Goal: Information Seeking & Learning: Learn about a topic

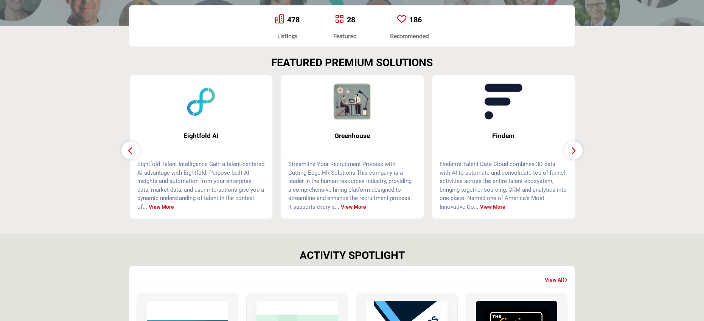
scroll to position [177, 0]
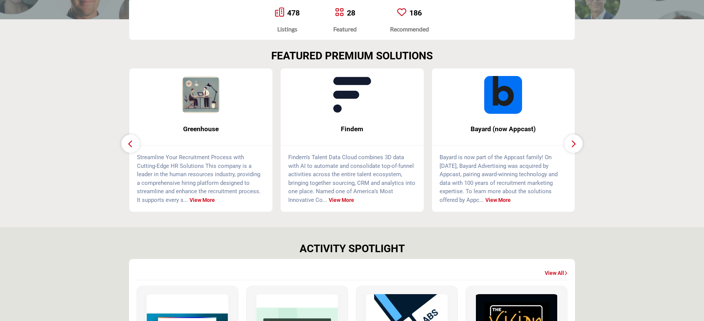
click at [575, 143] on icon "button" at bounding box center [574, 143] width 6 height 9
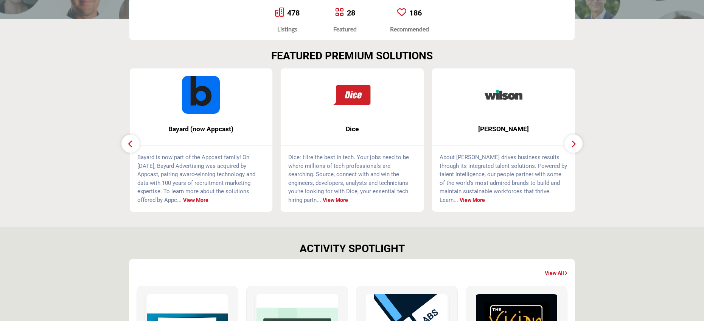
click at [575, 143] on icon "button" at bounding box center [574, 143] width 6 height 9
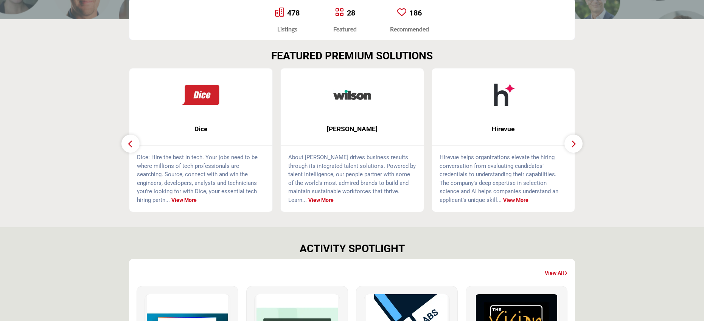
click at [575, 143] on icon "button" at bounding box center [574, 143] width 6 height 9
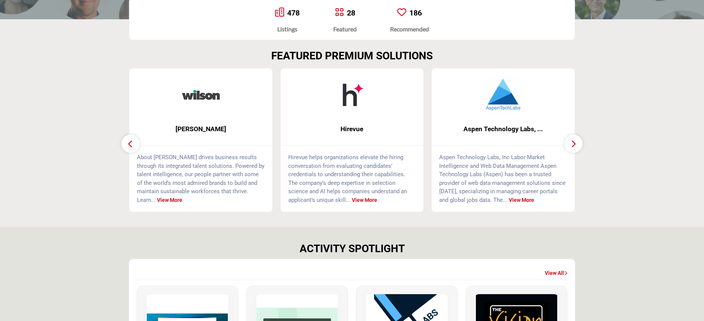
click at [575, 143] on icon "button" at bounding box center [574, 143] width 6 height 9
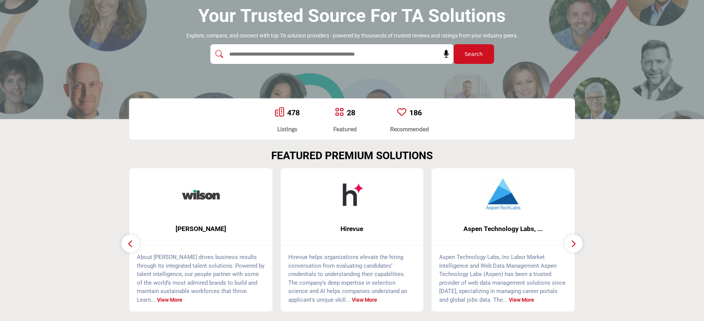
scroll to position [0, 0]
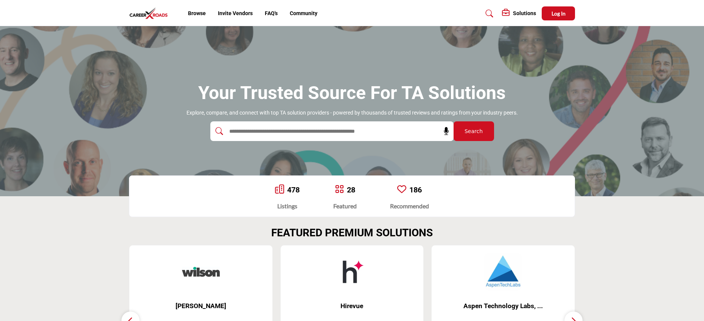
click at [521, 14] on h5 "Solutions" at bounding box center [524, 13] width 23 height 7
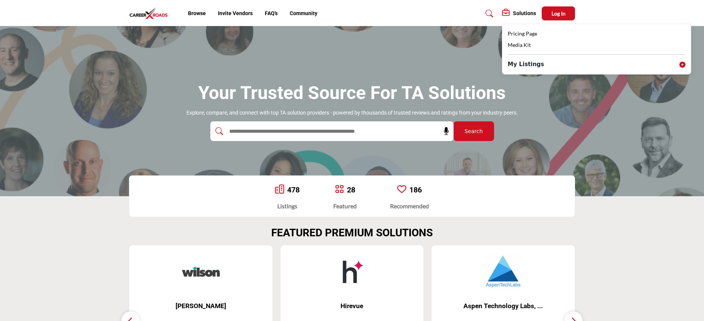
click at [684, 65] on icon at bounding box center [683, 65] width 6 height 6
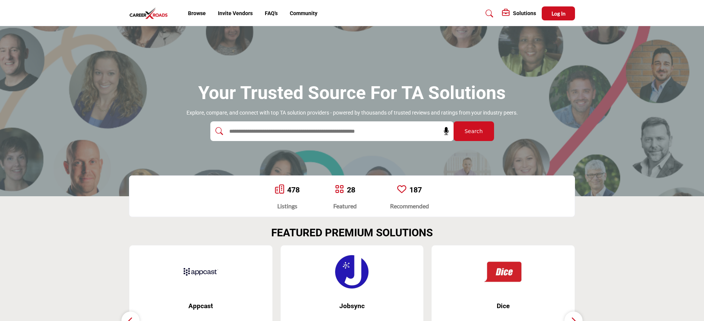
scroll to position [3, 0]
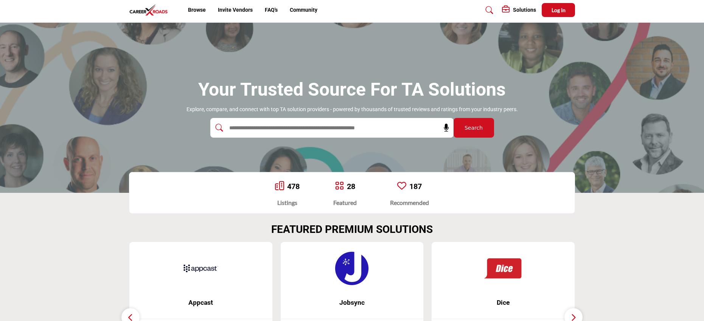
click at [491, 11] on icon at bounding box center [490, 10] width 8 height 8
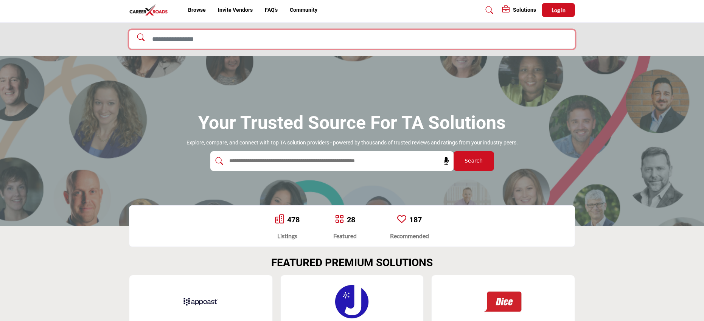
click at [347, 39] on input "Search Solutions" at bounding box center [352, 39] width 446 height 19
type input "***"
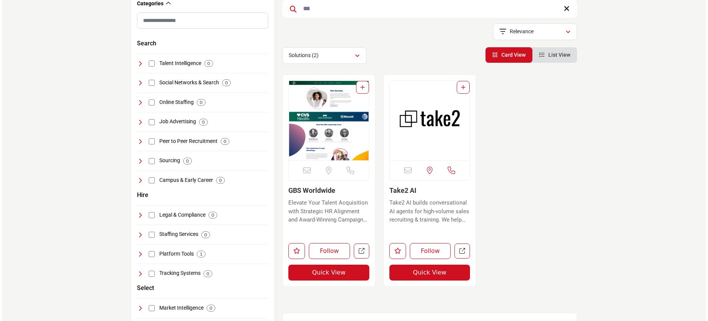
scroll to position [109, 0]
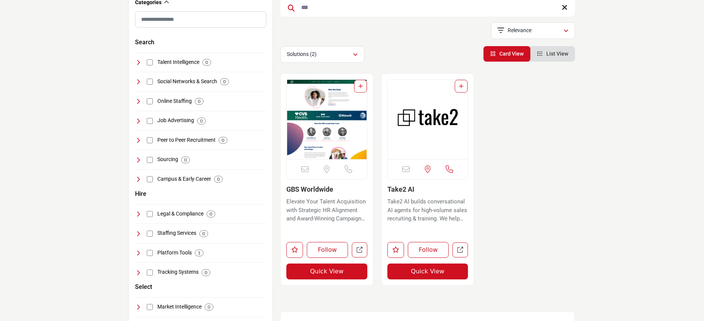
click at [329, 272] on button "Quick View" at bounding box center [326, 272] width 81 height 16
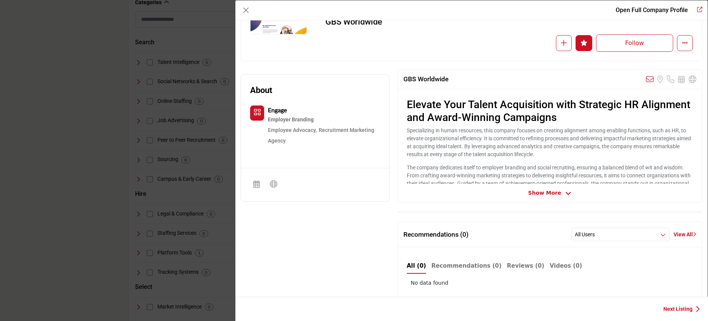
scroll to position [0, 0]
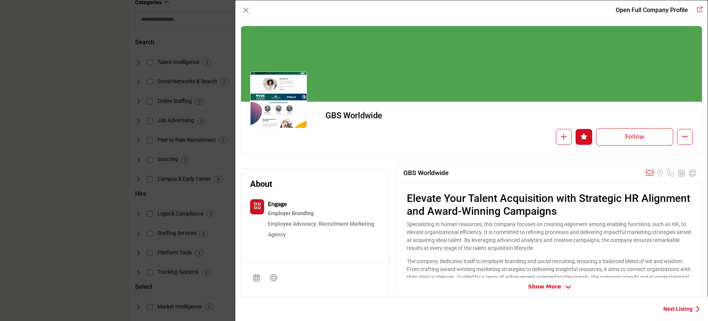
click at [503, 140] on div "Follow Following" at bounding box center [564, 136] width 257 height 17
click at [565, 286] on icon "Company Data Modal" at bounding box center [568, 287] width 6 height 7
click at [698, 9] on icon "Redirect to gbs-worldwide" at bounding box center [699, 9] width 5 height 5
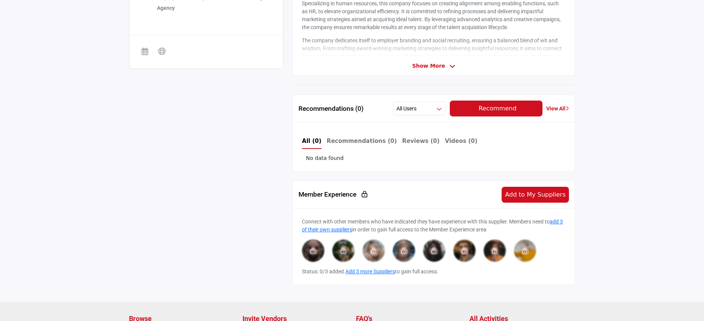
scroll to position [195, 0]
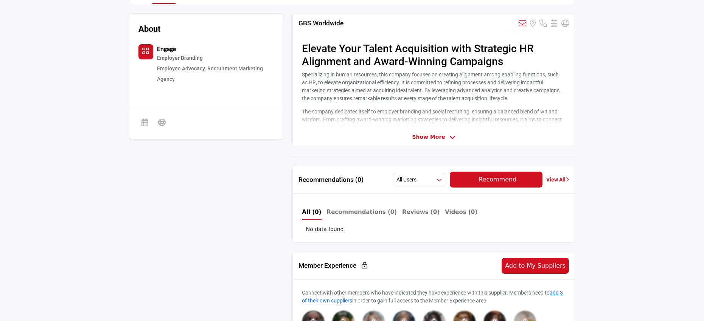
click at [444, 137] on span "Show More" at bounding box center [433, 137] width 43 height 8
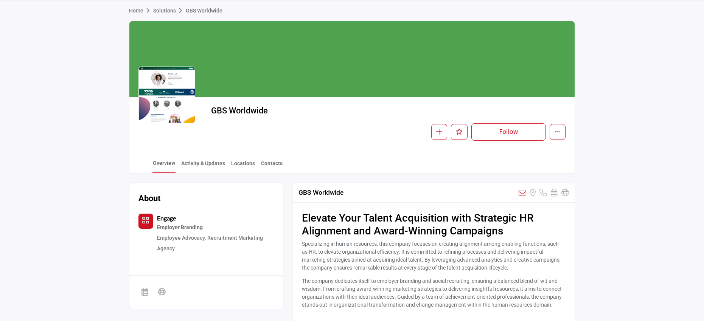
scroll to position [31, 0]
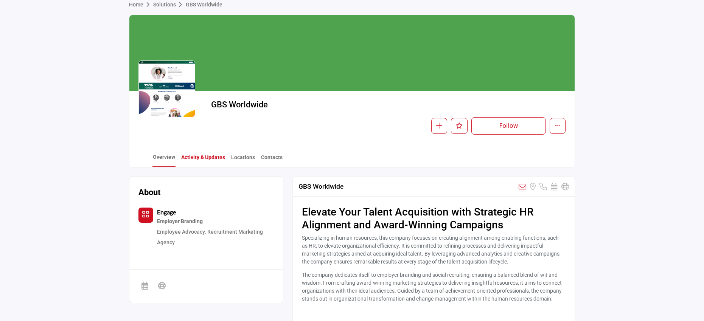
click at [201, 157] on link "Activity & Updates" at bounding box center [203, 160] width 45 height 13
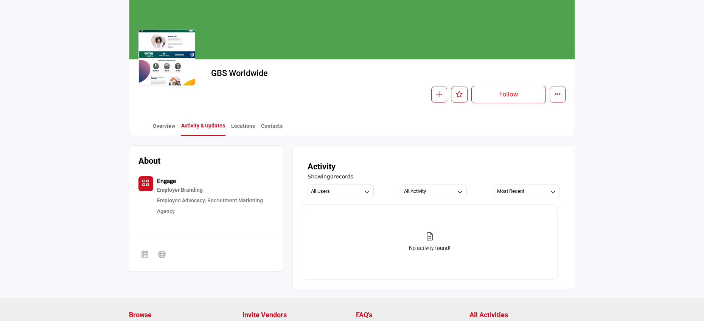
scroll to position [60, 0]
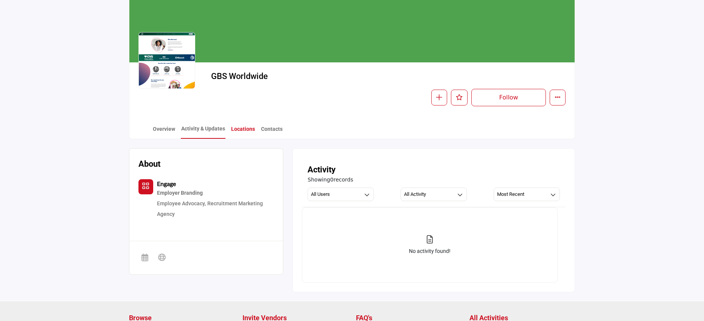
click at [244, 129] on link "Locations" at bounding box center [243, 131] width 25 height 13
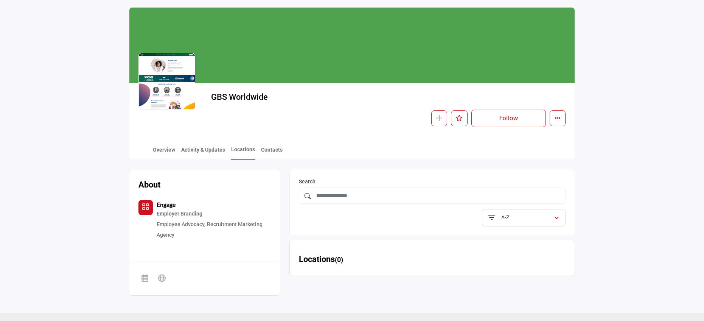
scroll to position [60, 0]
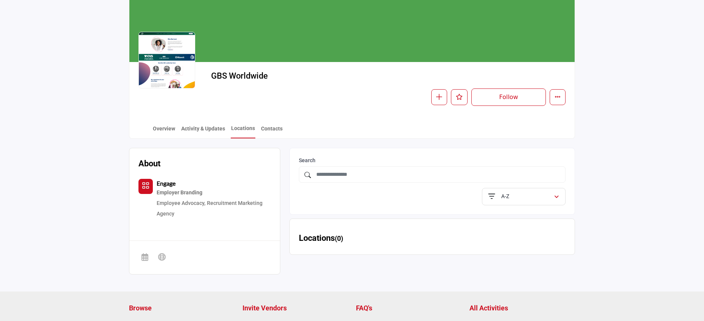
click at [165, 184] on b "Engage" at bounding box center [166, 183] width 19 height 7
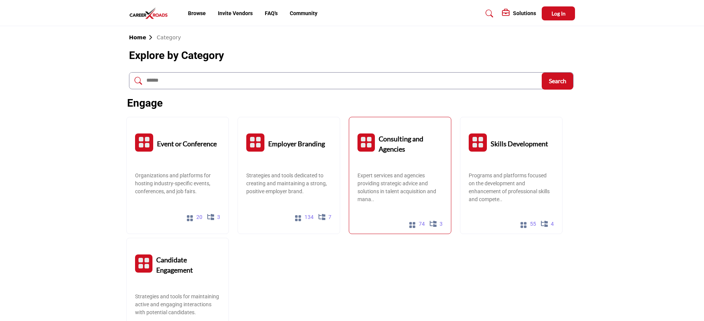
click at [405, 199] on p "Expert services and agencies providing strategic advice and solutions in talent…" at bounding box center [400, 188] width 85 height 32
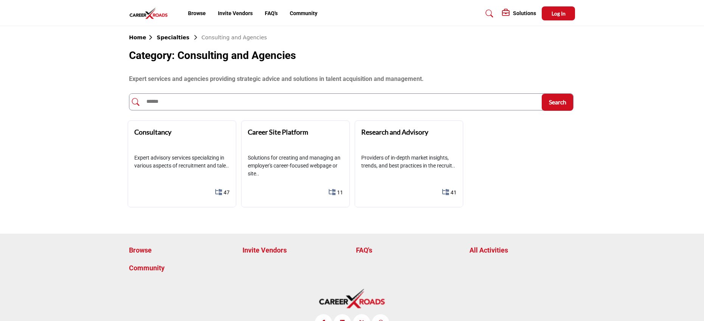
click at [163, 99] on input "text" at bounding box center [334, 102] width 411 height 16
type input "***"
click at [565, 104] on span "Search" at bounding box center [557, 101] width 17 height 7
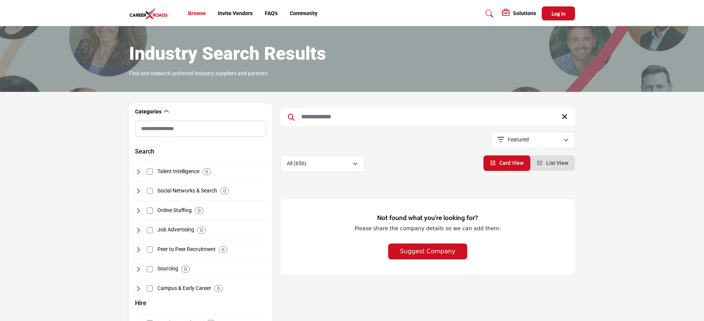
click at [200, 13] on link "Browse" at bounding box center [197, 13] width 18 height 6
